Goal: Information Seeking & Learning: Learn about a topic

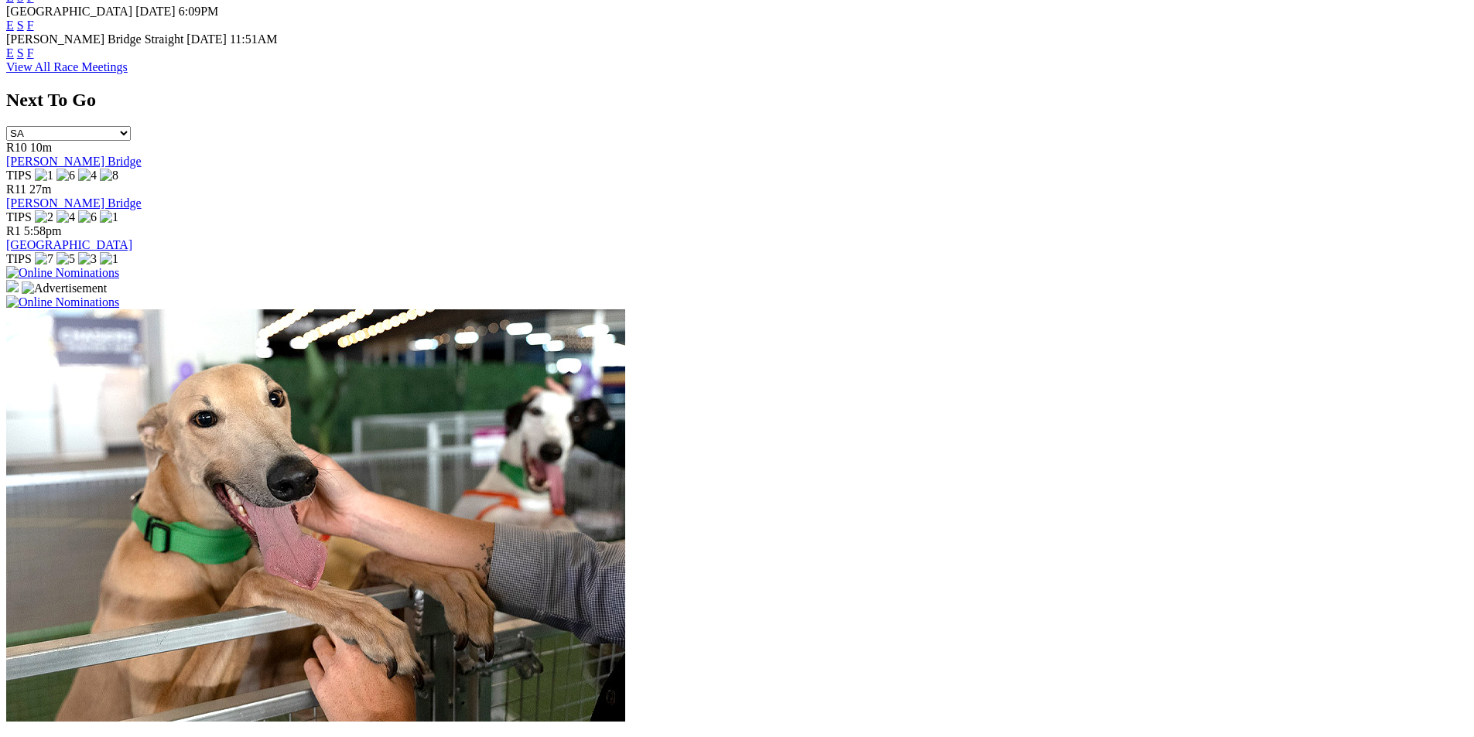
scroll to position [1083, 0]
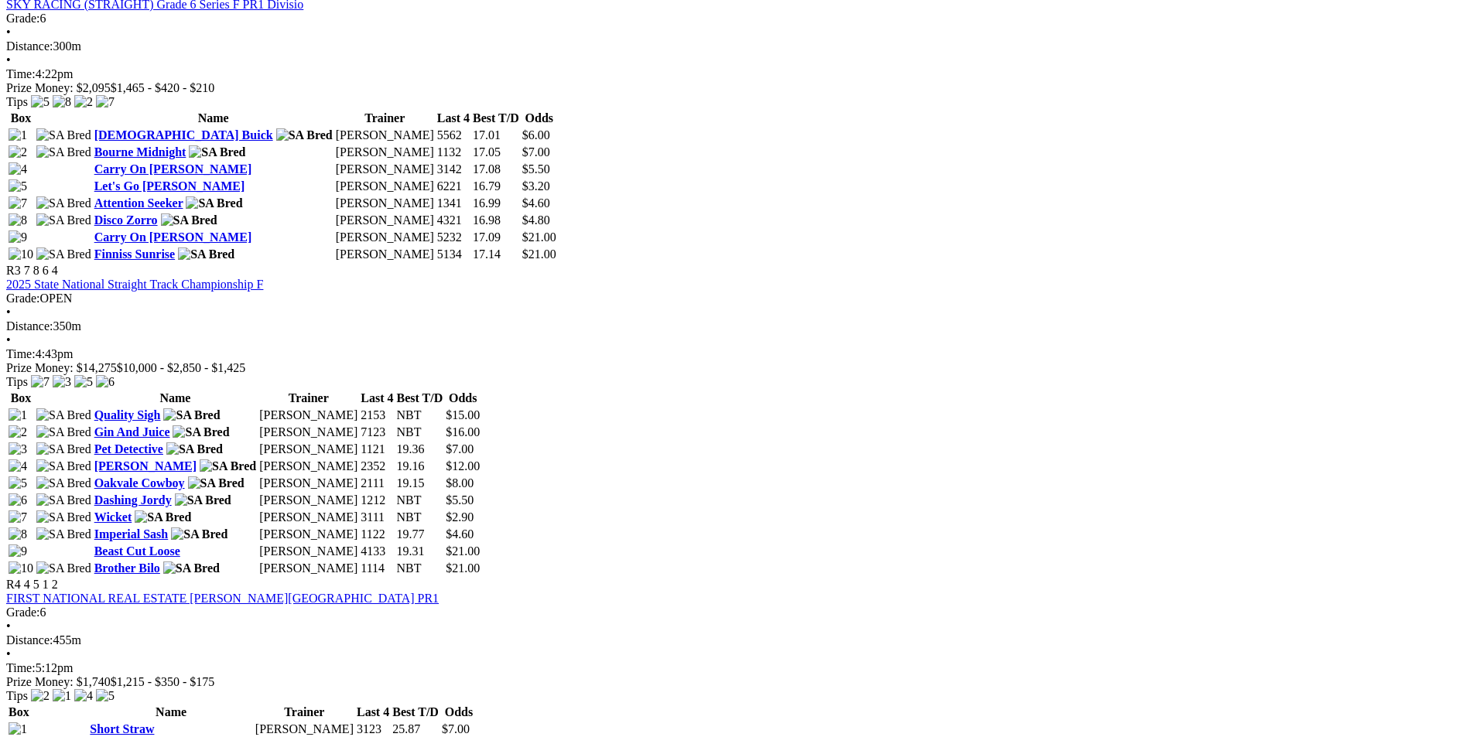
scroll to position [1006, 0]
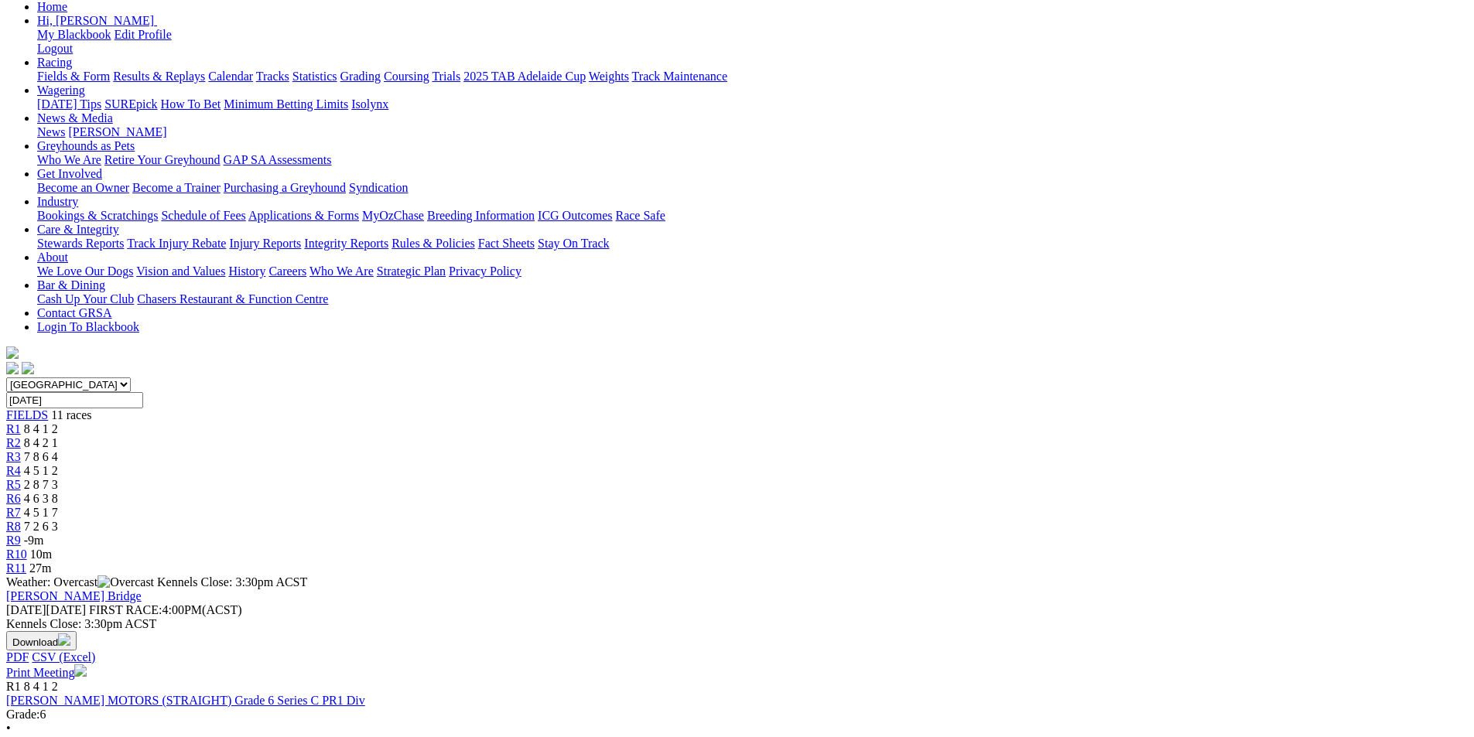
scroll to position [0, 0]
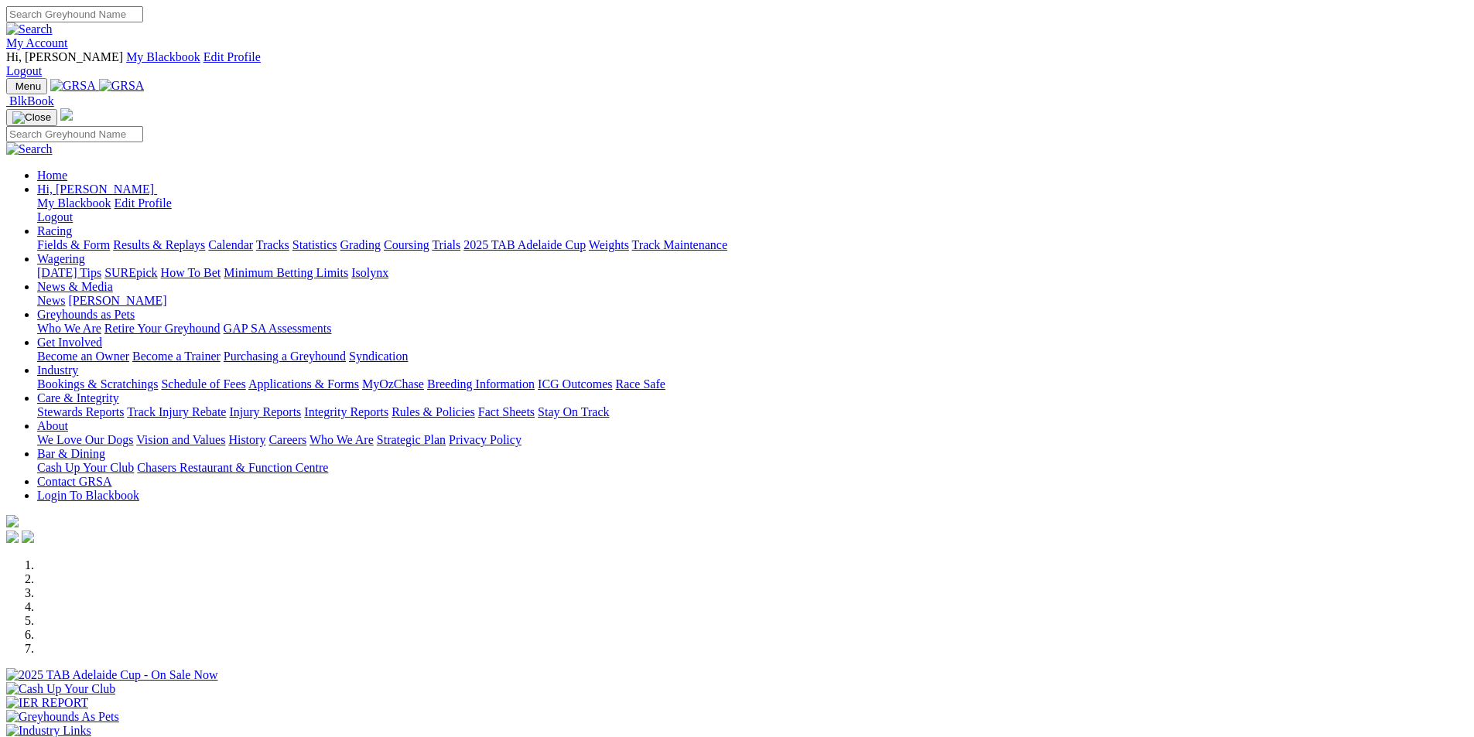
scroll to position [1083, 0]
